Goal: Task Accomplishment & Management: Use online tool/utility

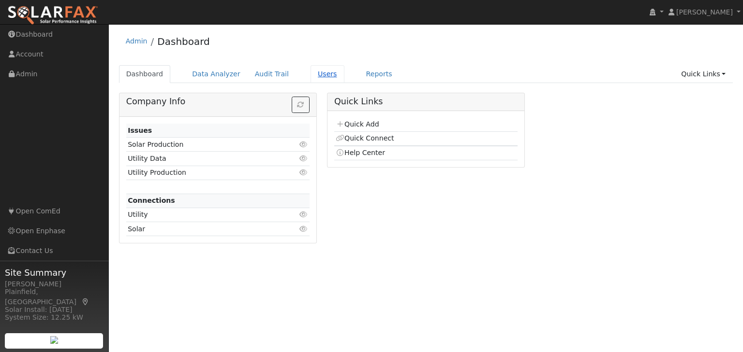
click at [313, 73] on link "Users" at bounding box center [327, 74] width 34 height 18
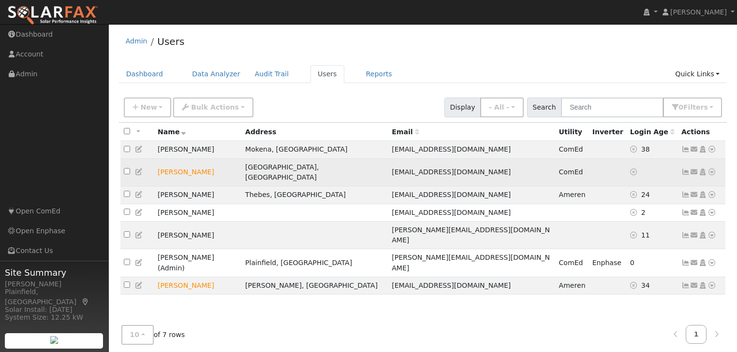
click at [712, 170] on icon at bounding box center [711, 172] width 9 height 7
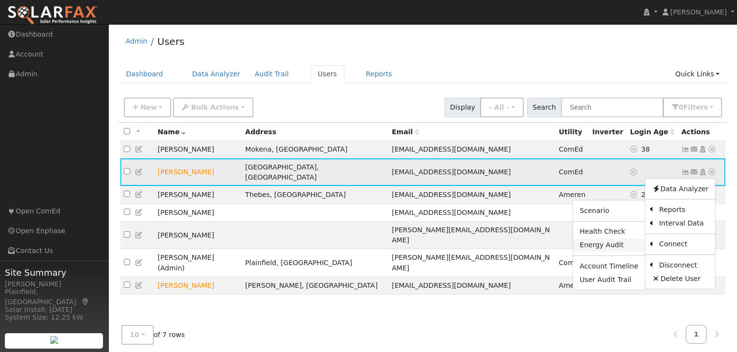
click at [612, 240] on link "Energy Audit" at bounding box center [609, 246] width 72 height 14
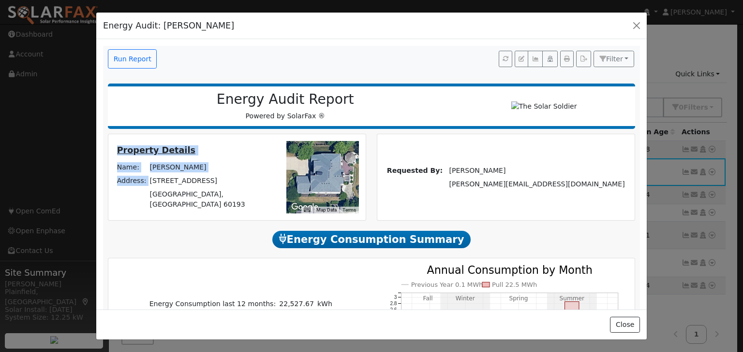
drag, startPoint x: 164, startPoint y: 188, endPoint x: 240, endPoint y: 201, distance: 76.6
click at [240, 201] on div "Property Details Name: [PERSON_NAME] Address: [STREET_ADDRESS]" at bounding box center [184, 178] width 148 height 68
copy table "Property Details Name: [PERSON_NAME] Address:"
click at [194, 149] on div "Property Details Name: [PERSON_NAME] Address: [STREET_ADDRESS] ← Move left → Mo…" at bounding box center [237, 177] width 254 height 73
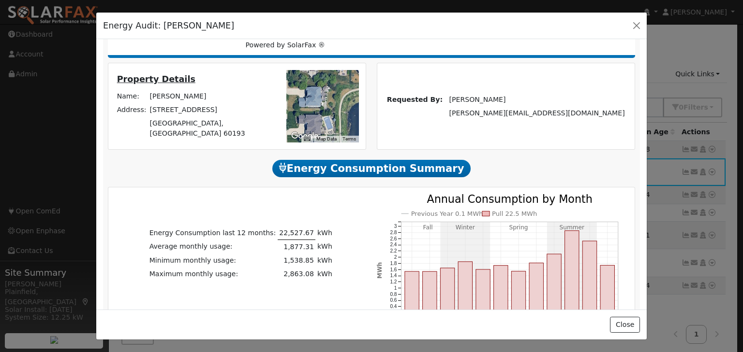
scroll to position [77, 0]
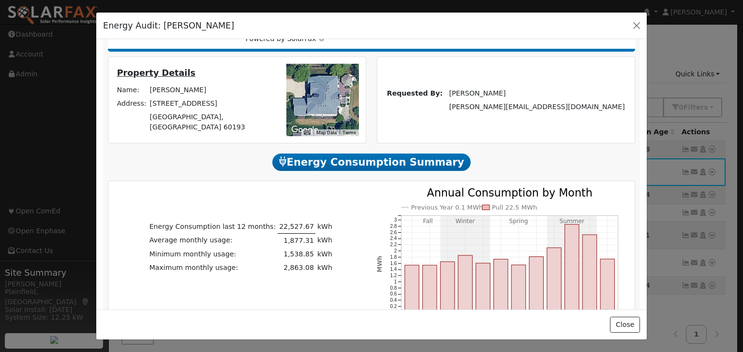
drag, startPoint x: 315, startPoint y: 101, endPoint x: 358, endPoint y: 100, distance: 42.6
click at [358, 100] on div "← Move left → Move right ↑ Move up ↓ Move down + Zoom in - Zoom out Home Jump l…" at bounding box center [311, 100] width 106 height 73
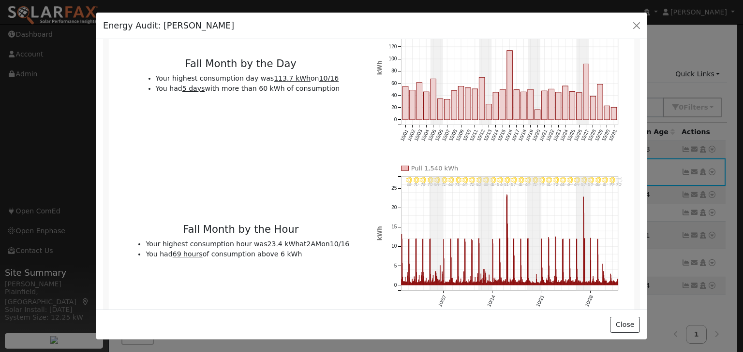
scroll to position [2543, 0]
